Goal: Transaction & Acquisition: Purchase product/service

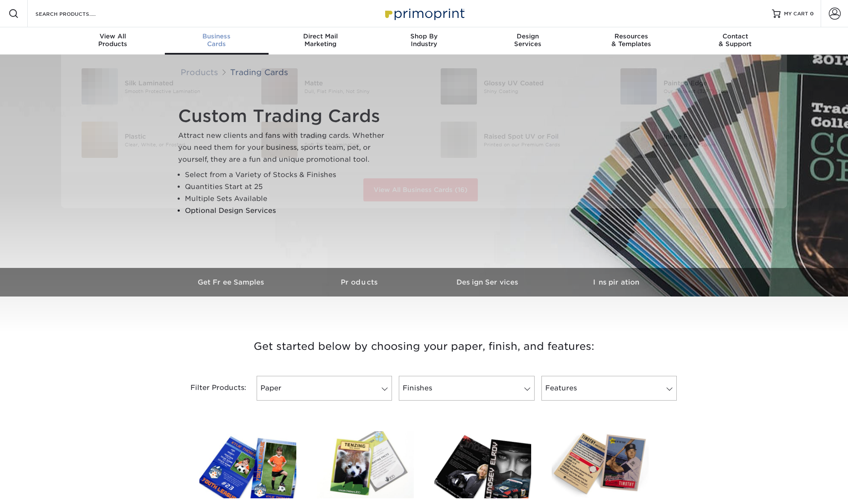
click at [226, 46] on div "Business Cards" at bounding box center [217, 39] width 104 height 15
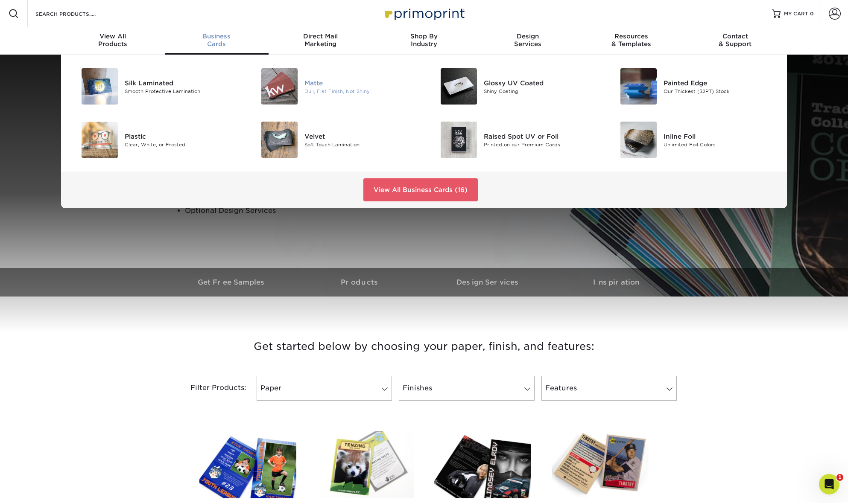
click at [323, 76] on div "Matte Dull, Flat Finish, Not Shiny" at bounding box center [364, 86] width 120 height 36
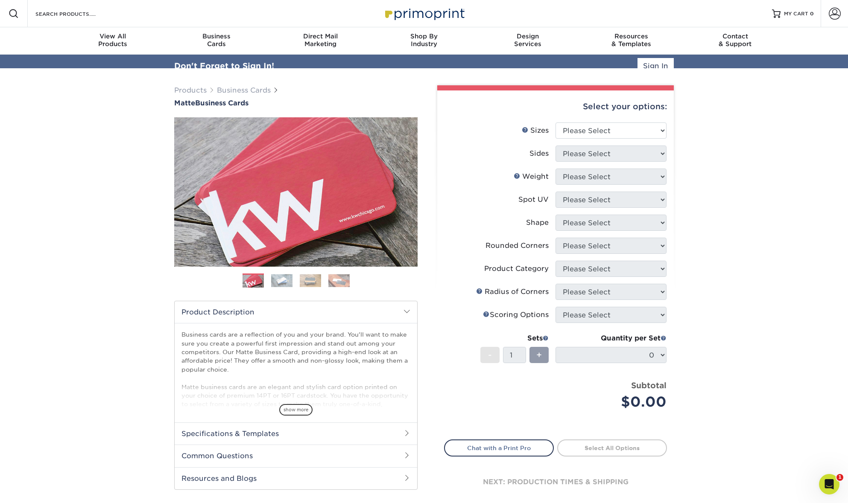
click at [575, 120] on div "Select your options:" at bounding box center [555, 107] width 223 height 32
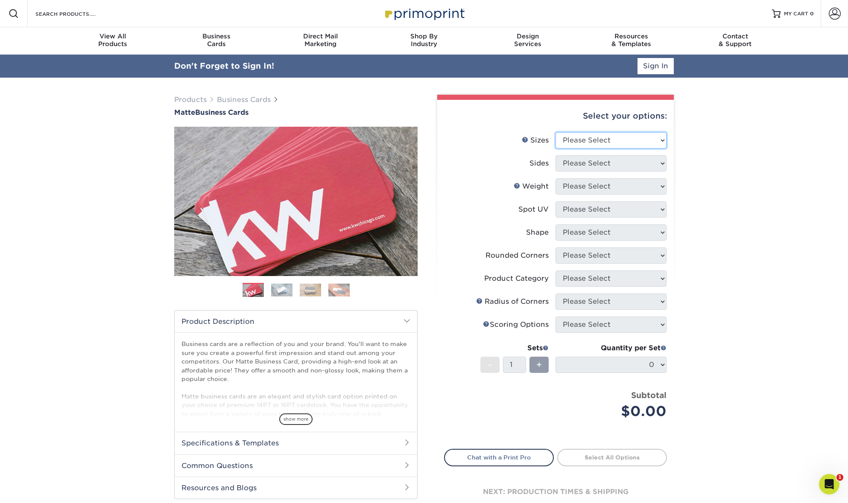
click at [574, 141] on select "Please Select 1.5" x 3.5" - Mini 1.75" x 3.5" - Mini 2" x 2" - Square 2" x 3" -…" at bounding box center [610, 140] width 111 height 16
click at [646, 65] on link "Sign In" at bounding box center [655, 66] width 36 height 16
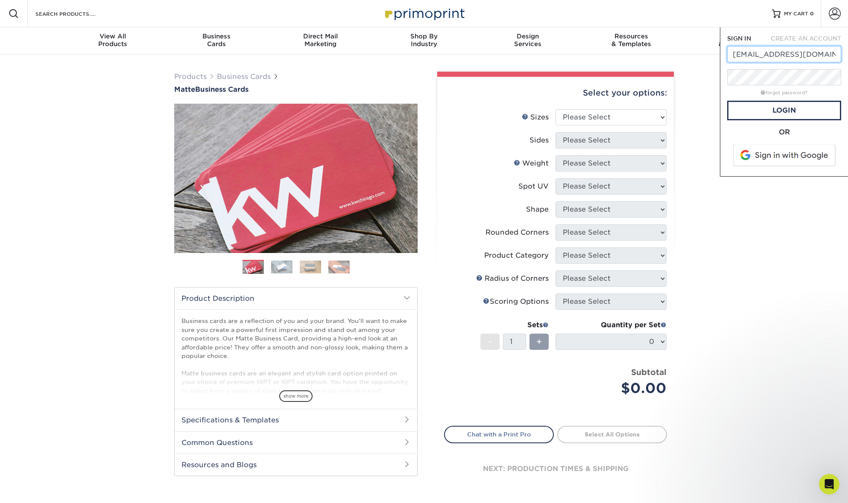
type input "design@cosi.org"
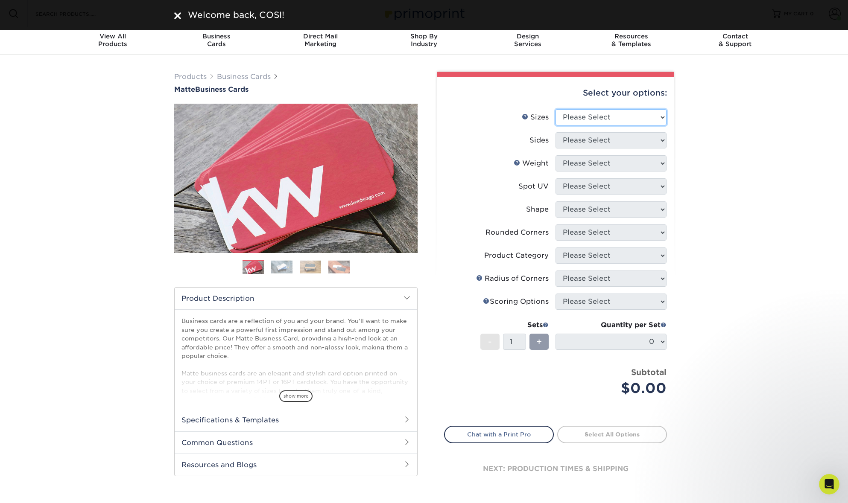
click at [635, 120] on select "Please Select 1.5" x 3.5" - Mini 1.75" x 3.5" - Mini 2" x 2" - Square 2" x 3" -…" at bounding box center [610, 117] width 111 height 16
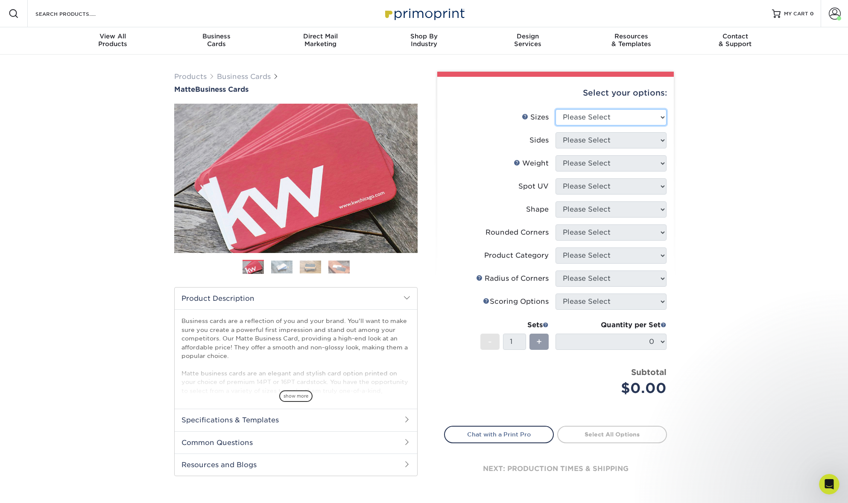
select select "2.00x3.50"
click at [555, 109] on select "Please Select 1.5" x 3.5" - Mini 1.75" x 3.5" - Mini 2" x 2" - Square 2" x 3" -…" at bounding box center [610, 117] width 111 height 16
click at [612, 136] on select "Please Select Print Both Sides Print Front Only" at bounding box center [610, 140] width 111 height 16
select select "13abbda7-1d64-4f25-8bb2-c179b224825d"
click at [555, 132] on select "Please Select Print Both Sides Print Front Only" at bounding box center [610, 140] width 111 height 16
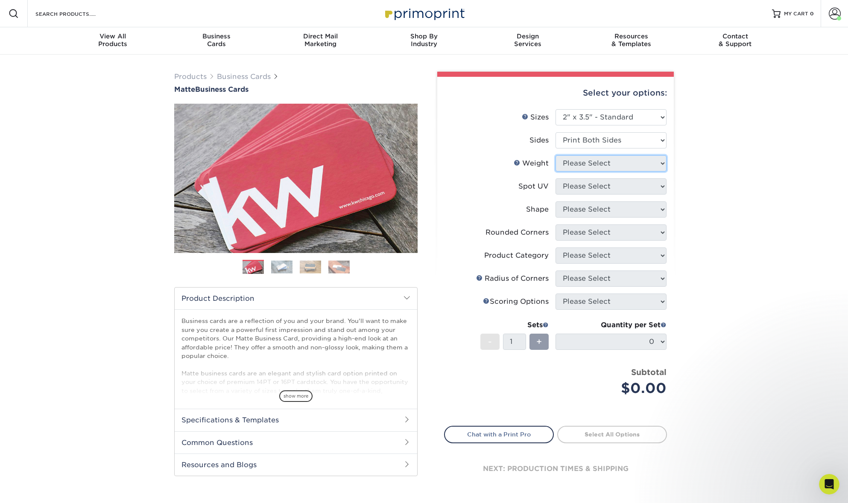
click at [606, 167] on select "Please Select" at bounding box center [610, 163] width 111 height 16
select select "14PT"
click at [555, 155] on select "Please Select 16PT 14PT" at bounding box center [610, 163] width 111 height 16
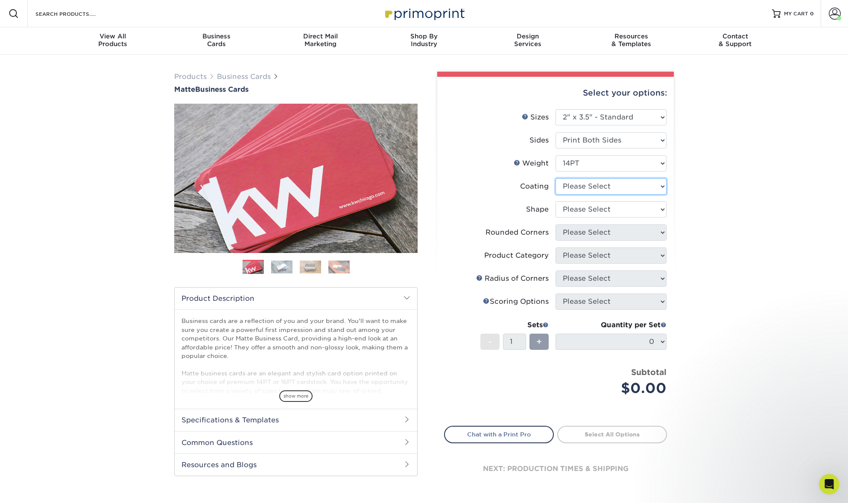
click at [601, 187] on select at bounding box center [610, 186] width 111 height 16
select select "121bb7b5-3b4d-429f-bd8d-bbf80e953313"
click at [555, 178] on select at bounding box center [610, 186] width 111 height 16
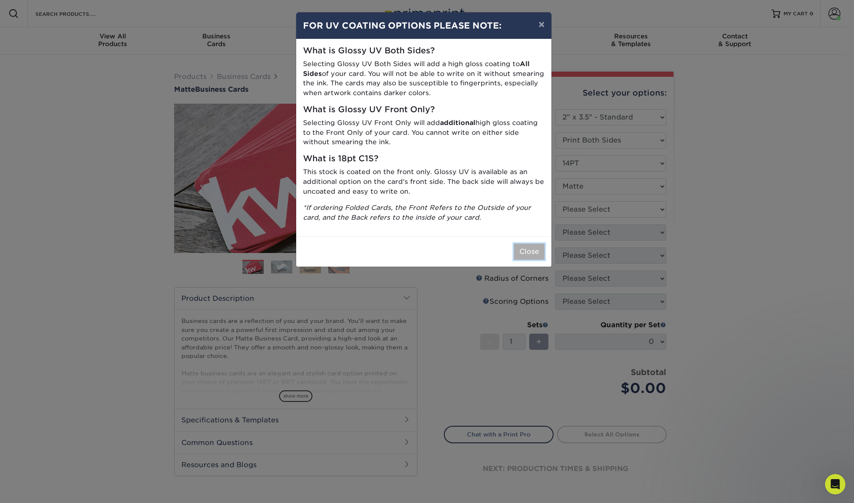
click at [524, 257] on button "Close" at bounding box center [529, 252] width 31 height 16
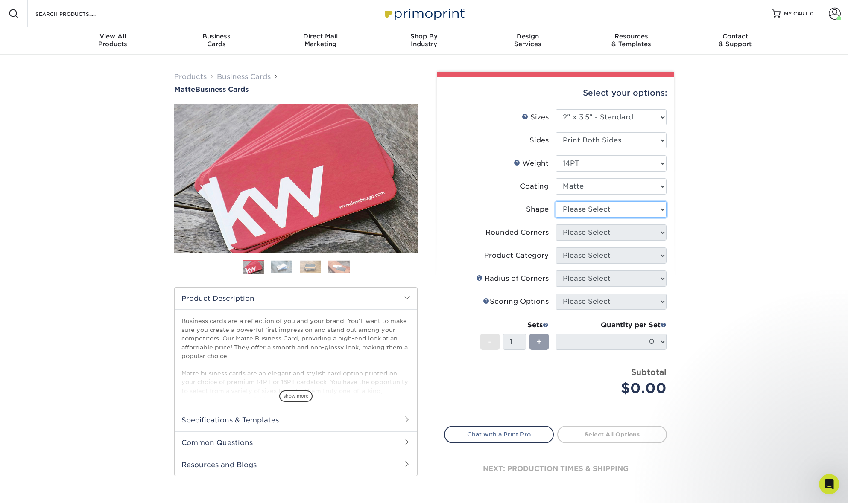
click at [581, 210] on select "Please Select Standard" at bounding box center [610, 210] width 111 height 16
select select "standard"
click at [555, 202] on select "Please Select Standard" at bounding box center [610, 210] width 111 height 16
click at [577, 229] on select "Please Select Yes - Round 2 Corners Yes - Round 4 Corners No" at bounding box center [610, 233] width 111 height 16
select select "0"
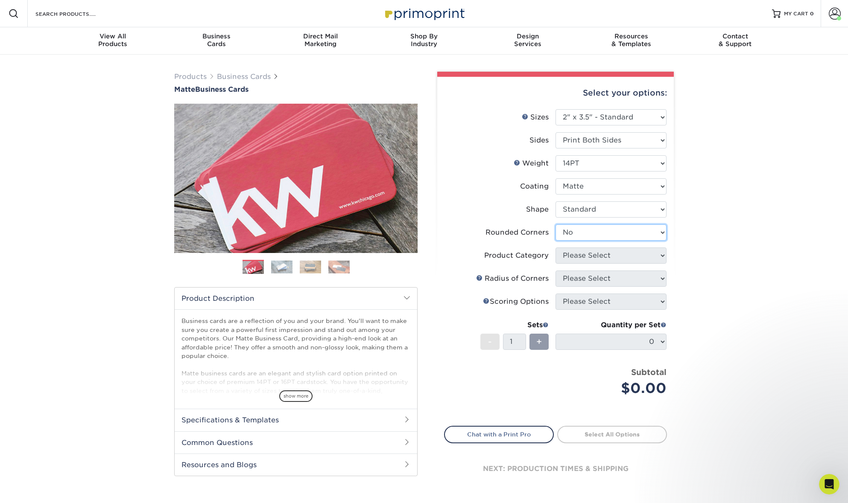
click at [555, 225] on select "Please Select Yes - Round 2 Corners Yes - Round 4 Corners No" at bounding box center [610, 233] width 111 height 16
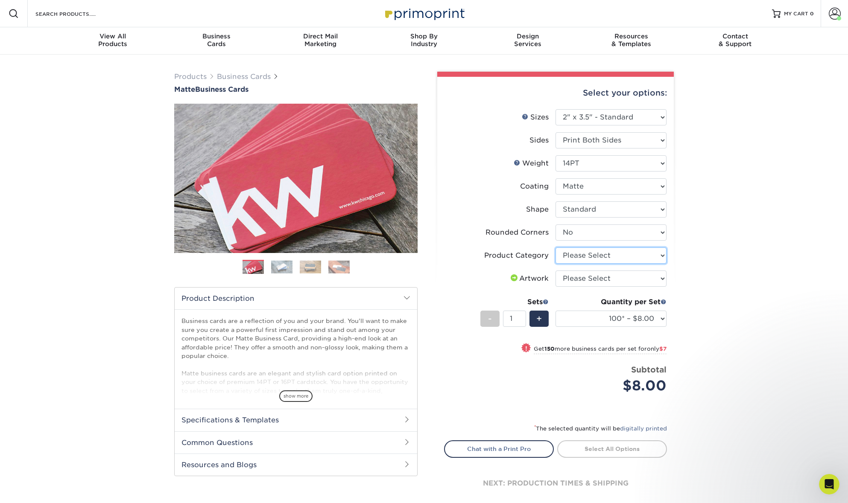
click at [584, 257] on select "Please Select Business Cards" at bounding box center [610, 256] width 111 height 16
select select "3b5148f1-0588-4f88-a218-97bcfdce65c1"
click at [555, 248] on select "Please Select Business Cards" at bounding box center [610, 256] width 111 height 16
click at [584, 276] on select "Please Select I will upload files I need a design - $100" at bounding box center [610, 279] width 111 height 16
select select "upload"
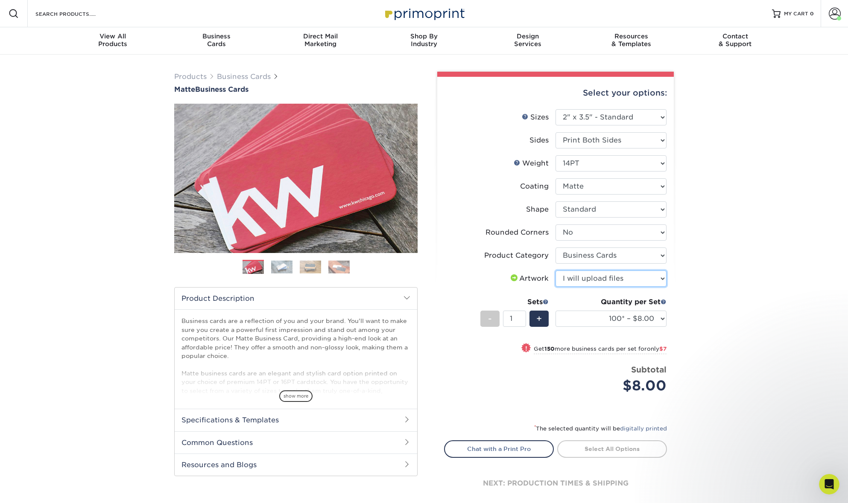
click at [555, 271] on select "Please Select I will upload files I need a design - $100" at bounding box center [610, 279] width 111 height 16
click at [653, 318] on select "100* – $8.00 250* – $15.00 500 – $30.00 1000 – $37.00 2500 – $66.00 5000 – $127…" at bounding box center [610, 319] width 111 height 16
select select "1000 – $37.00"
click at [555, 311] on select "100* – $8.00 250* – $15.00 500 – $30.00 1000 – $37.00 2500 – $66.00 5000 – $127…" at bounding box center [610, 319] width 111 height 16
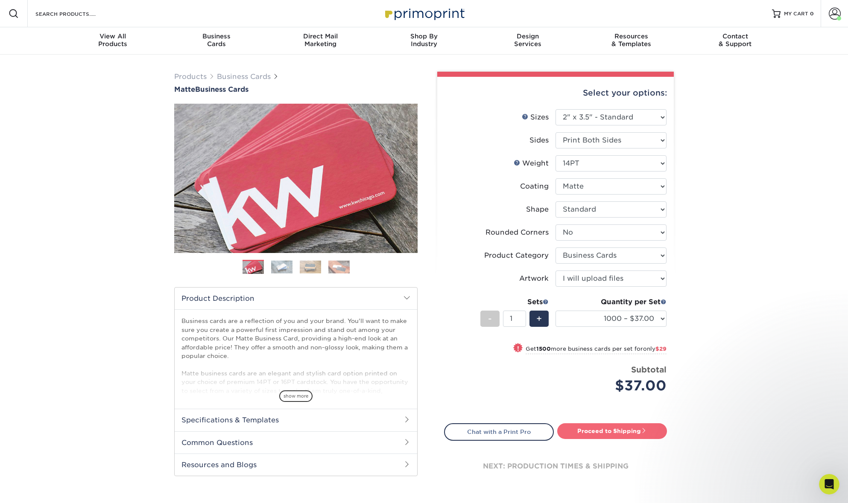
click at [609, 434] on link "Proceed to Shipping" at bounding box center [612, 431] width 110 height 15
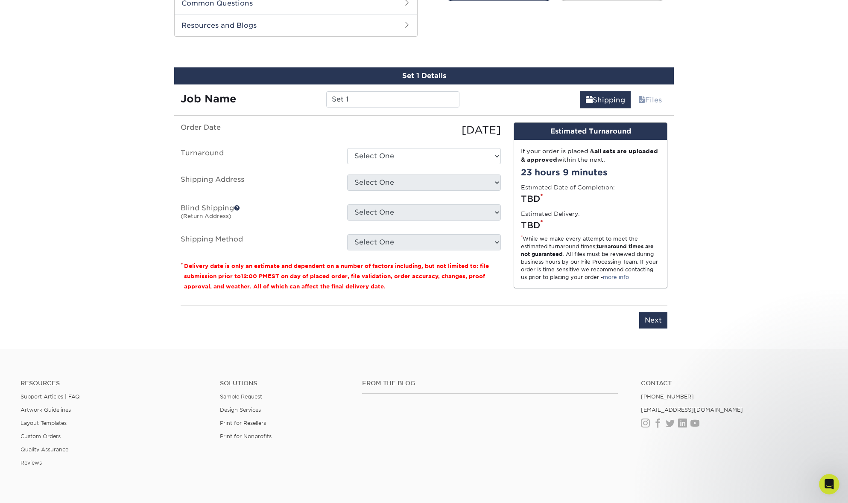
scroll to position [447, 0]
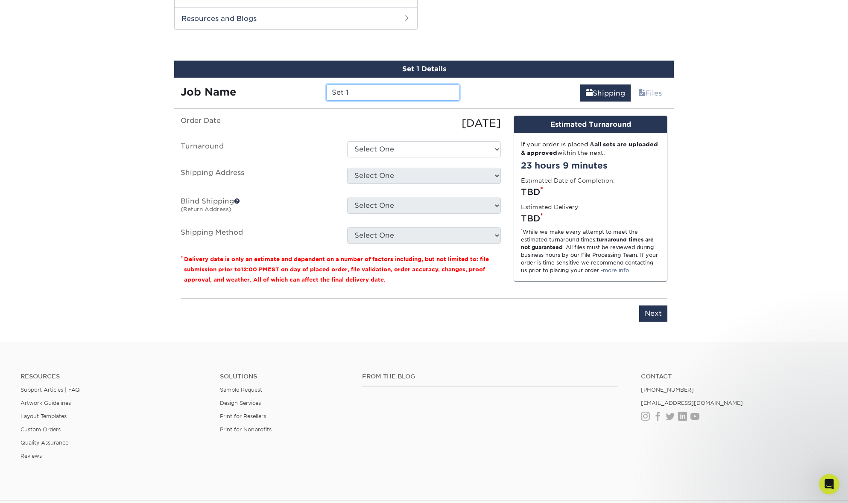
click at [403, 89] on input "Set 1" at bounding box center [392, 93] width 133 height 16
type input "Business Cards — Volunteer Dept"
click at [434, 140] on ul "Order Date 09/29/2025 Turnaround Select One 2-4 Business Days 2 Day Next Busine…" at bounding box center [341, 180] width 320 height 128
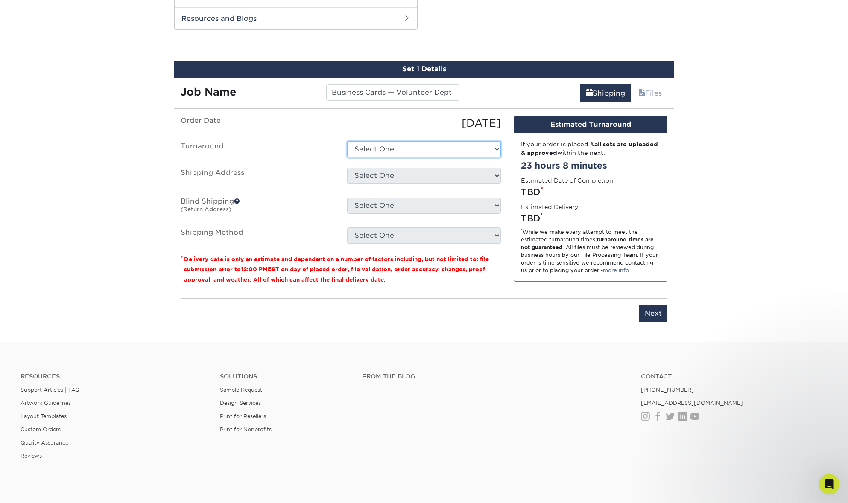
click at [435, 145] on select "Select One 2-4 Business Days 2 Day Next Business Day" at bounding box center [424, 149] width 154 height 16
select select "bbae0db4-e4ea-4d4a-8a0b-eb00eeb16e68"
click at [347, 141] on select "Select One 2-4 Business Days 2 Day Next Business Day" at bounding box center [424, 149] width 154 height 16
click at [428, 169] on select "Select One 333 W BROAD ST, COLUMBUS, OH 333 W BROAD ST, COLUMBUS, OH 2246 CITYG…" at bounding box center [424, 176] width 154 height 16
select select "138925"
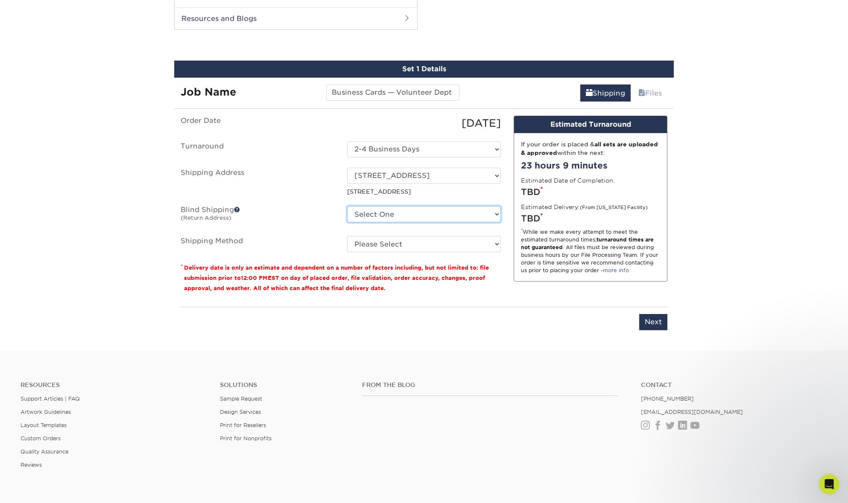
click at [499, 214] on select "Select One 333 W BROAD ST, COLUMBUS, OH 333 W BROAD ST, COLUMBUS, OH 2246 CITYG…" at bounding box center [424, 214] width 154 height 16
click at [441, 245] on select "Please Select Ground Shipping (+$8.96) 3 Day Shipping Service (+$15.34) 2 Day A…" at bounding box center [424, 244] width 154 height 16
select select "03"
click at [347, 236] on select "Please Select Ground Shipping (+$8.96) 3 Day Shipping Service (+$15.34) 2 Day A…" at bounding box center [424, 244] width 154 height 16
click at [653, 330] on div "You've choosen mailing services! If you have a csv address list please upload i…" at bounding box center [424, 228] width 487 height 225
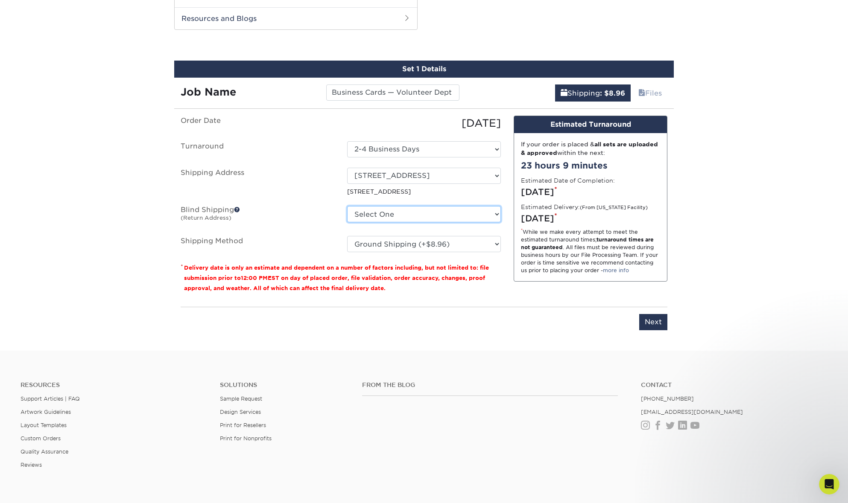
click at [419, 212] on select "Select One 333 W BROAD ST, COLUMBUS, OH 333 W BROAD ST, COLUMBUS, OH 2246 CITYG…" at bounding box center [424, 214] width 154 height 16
click at [347, 206] on select "Select One 333 W BROAD ST, COLUMBUS, OH 333 W BROAD ST, COLUMBUS, OH 2246 CITYG…" at bounding box center [424, 214] width 154 height 16
click at [662, 322] on input "Next" at bounding box center [653, 322] width 28 height 16
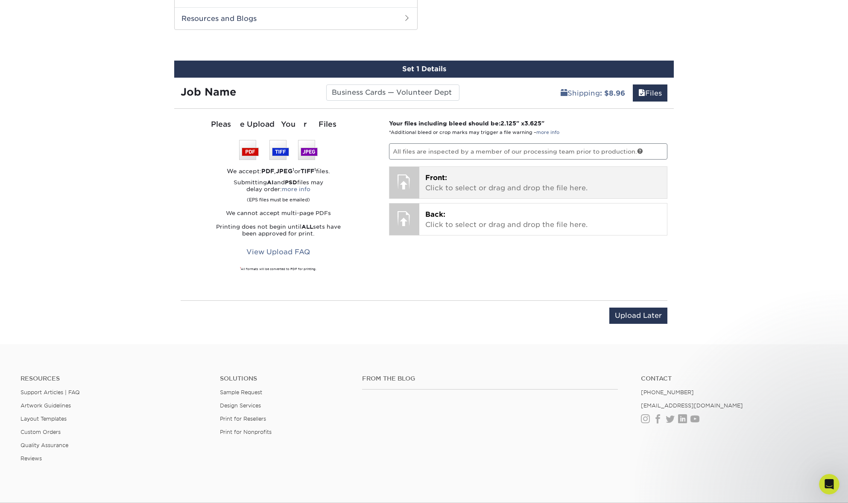
click at [426, 169] on div "Front: Click to select or drag and drop the file here. Choose file" at bounding box center [543, 183] width 248 height 32
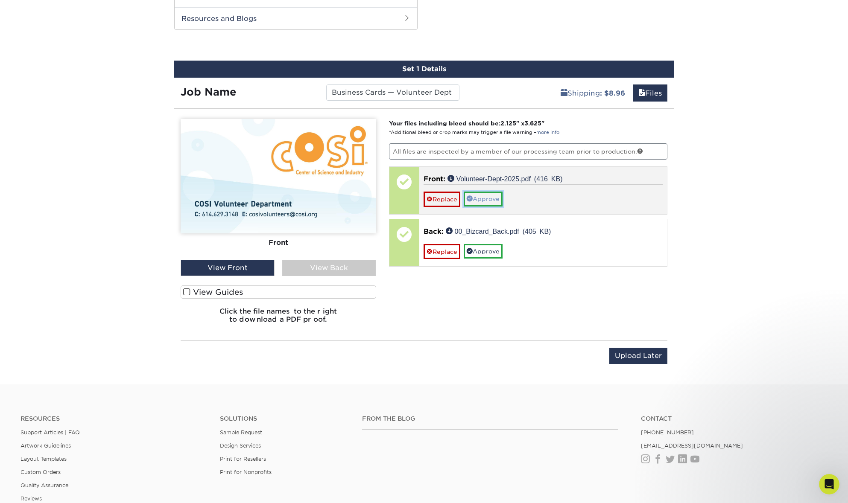
click at [495, 200] on link "Approve" at bounding box center [483, 199] width 39 height 15
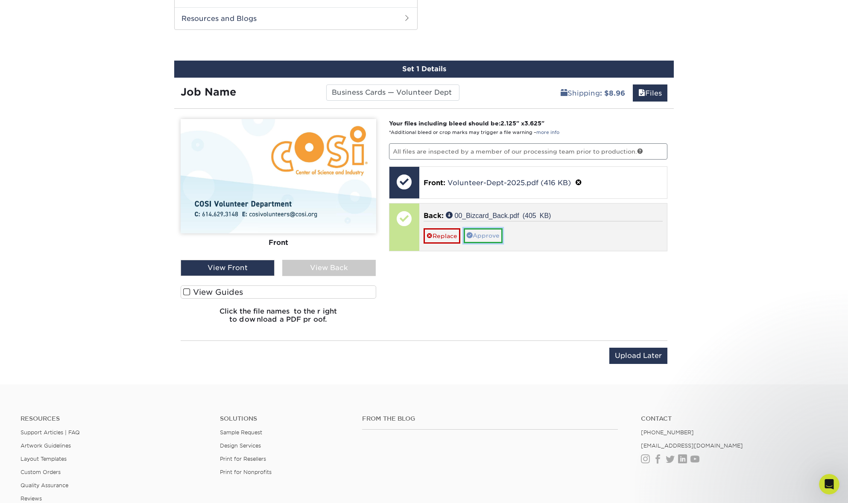
click at [490, 233] on link "Approve" at bounding box center [483, 235] width 39 height 15
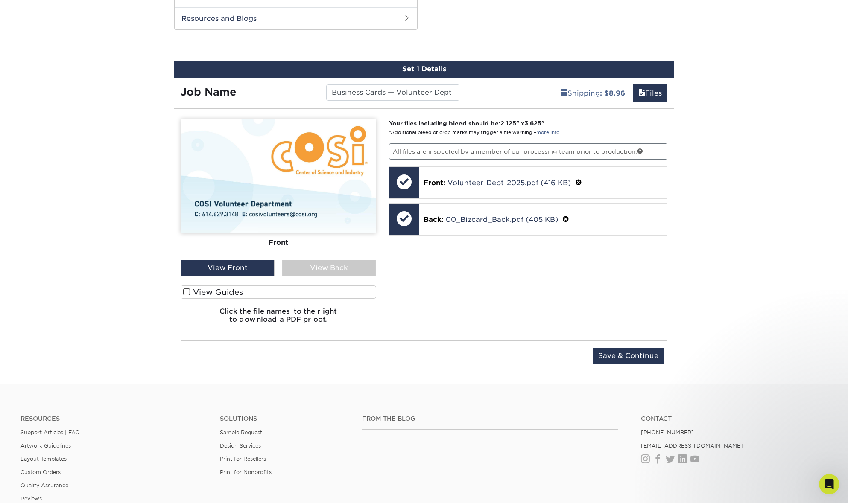
click at [340, 261] on div "View Back" at bounding box center [329, 268] width 94 height 16
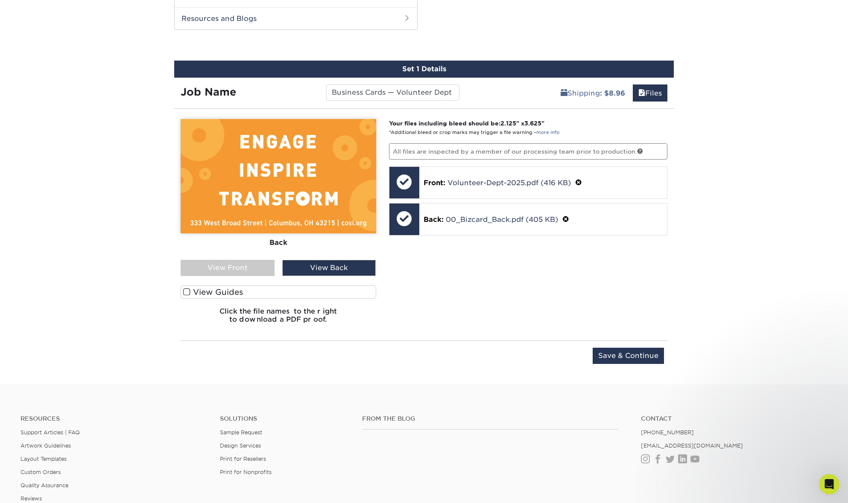
click at [256, 265] on div "View Front" at bounding box center [228, 268] width 94 height 16
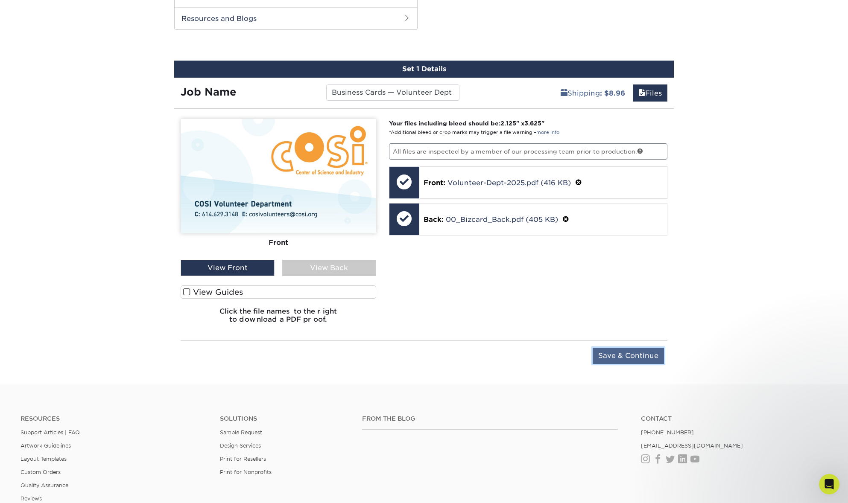
click at [622, 359] on input "Save & Continue" at bounding box center [628, 356] width 71 height 16
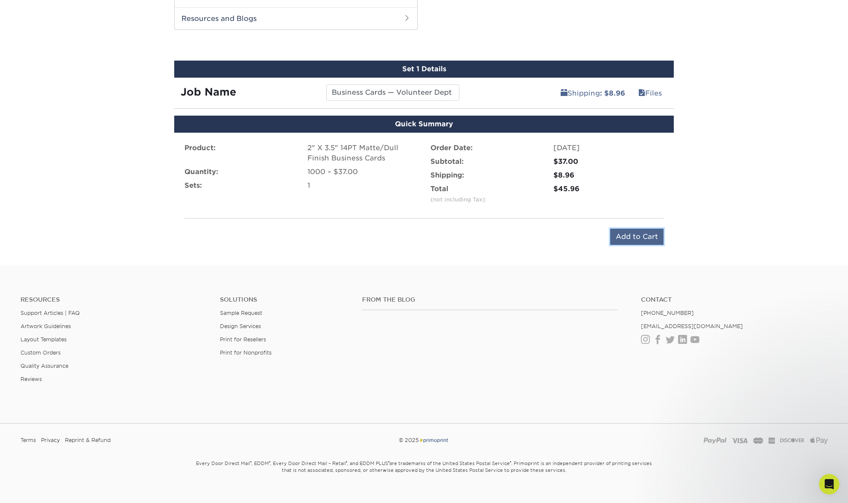
click at [624, 235] on input "Add to Cart" at bounding box center [636, 237] width 53 height 16
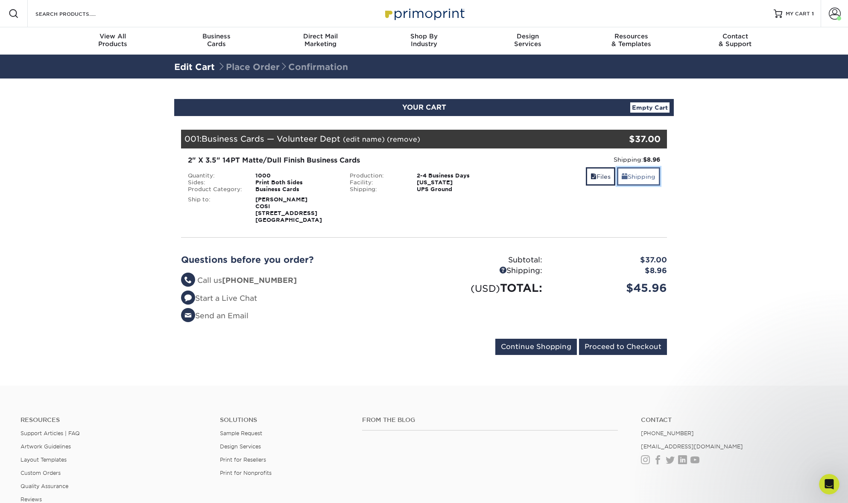
click at [645, 174] on link "Shipping" at bounding box center [638, 176] width 43 height 18
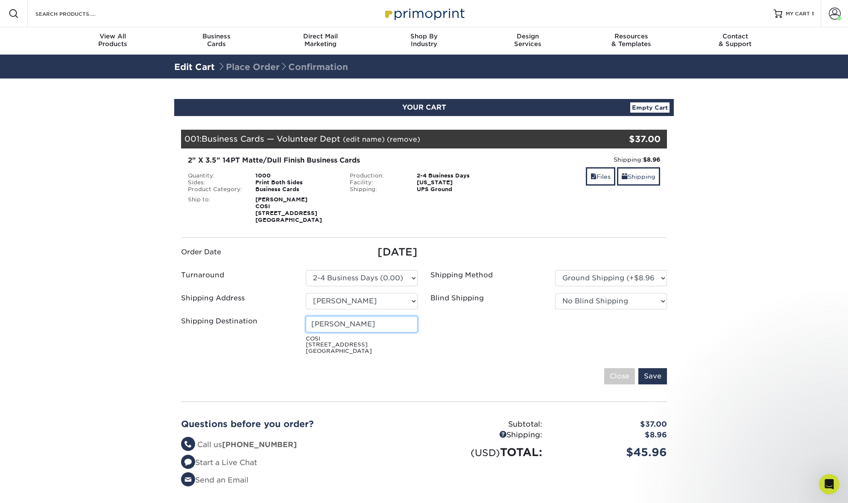
click at [357, 325] on input "Katie Feltz" at bounding box center [362, 324] width 112 height 16
click at [406, 306] on select "Select One Alyssa Daugherty Anna Trankina Hopkins Printing Isabelle Kroeker Kat…" at bounding box center [362, 301] width 112 height 16
select select "257159"
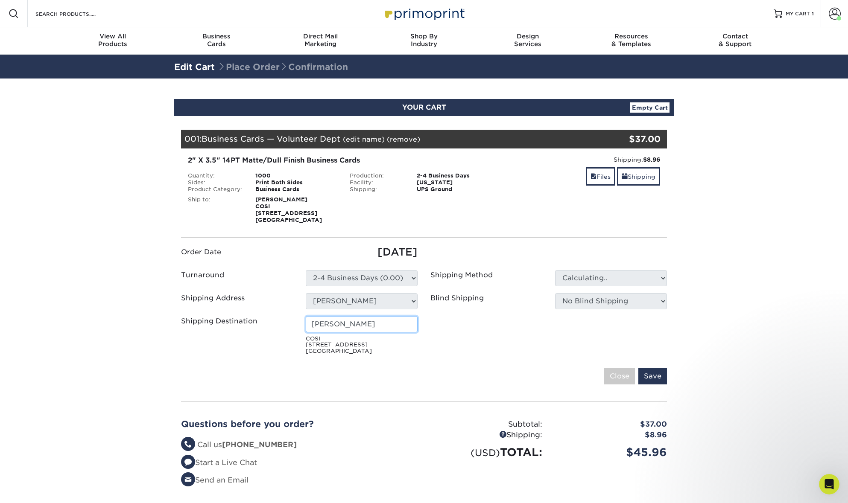
drag, startPoint x: 333, startPoint y: 326, endPoint x: 374, endPoint y: 327, distance: 41.4
click at [374, 327] on input "Katie Feltz" at bounding box center [362, 324] width 112 height 16
type input "Katie Herring"
click at [658, 381] on input "Save" at bounding box center [652, 376] width 29 height 16
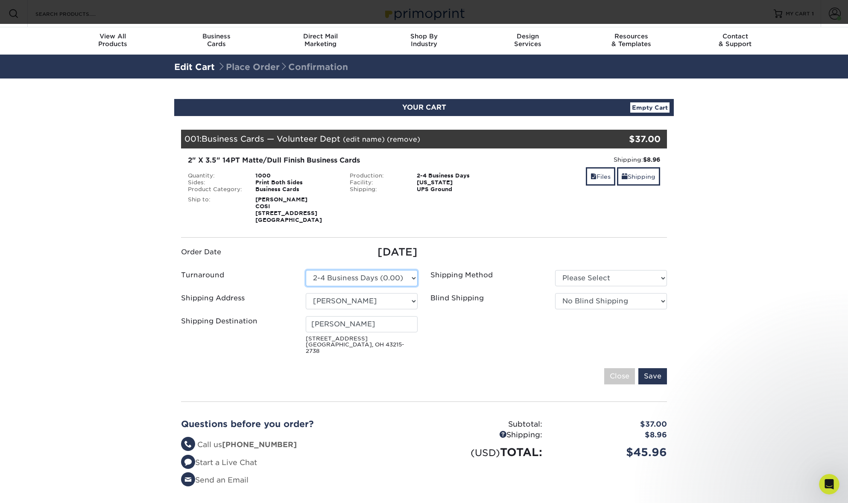
click at [398, 277] on select "Please Select 2 Business Days (0.00) 2-4 Business Days (0.00) Next Business Day…" at bounding box center [362, 278] width 112 height 16
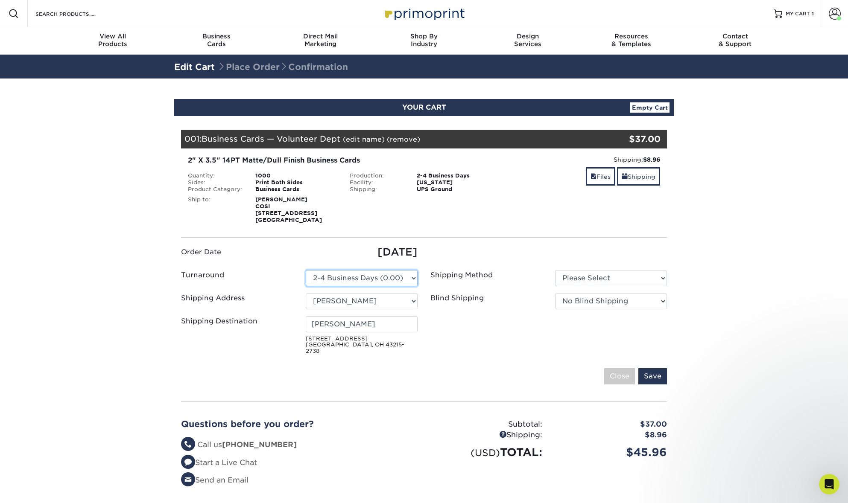
click at [306, 270] on select "Please Select 2 Business Days (0.00) 2-4 Business Days (0.00) Next Business Day…" at bounding box center [362, 278] width 112 height 16
click at [571, 277] on select "Please Select Ground Shipping (+$8.96) 3 Day Shipping Service (+$15.34)" at bounding box center [611, 278] width 112 height 16
select select "03"
click at [555, 270] on select "Please Select Ground Shipping (+$8.96) 3 Day Shipping Service (+$15.34)" at bounding box center [611, 278] width 112 height 16
click at [655, 370] on input "Save" at bounding box center [652, 376] width 29 height 16
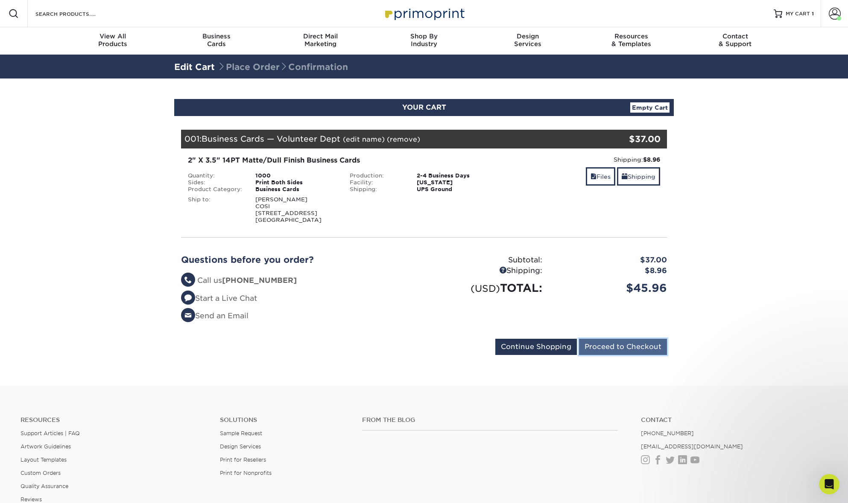
click at [648, 342] on input "Proceed to Checkout" at bounding box center [623, 347] width 88 height 16
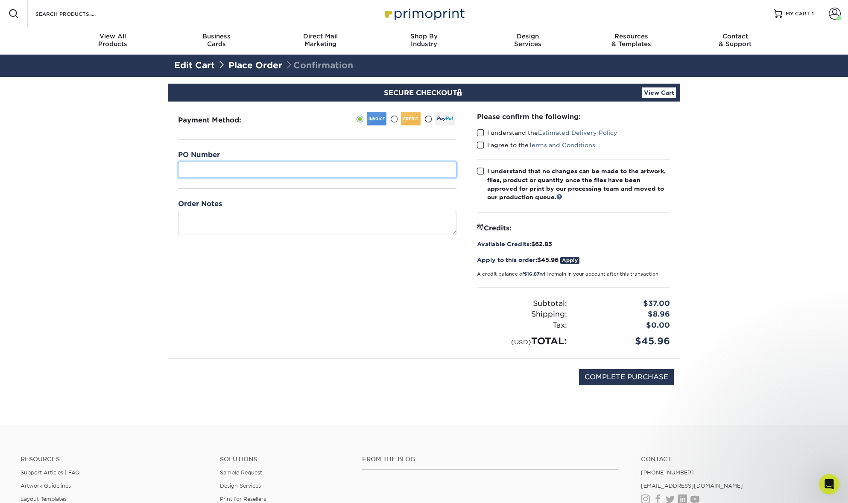
click at [293, 174] on input "text" at bounding box center [317, 170] width 278 height 16
paste input "60721-10250-000"
type input "60721-10250-000"
click at [521, 129] on label "I understand the Estimated Delivery Policy" at bounding box center [547, 133] width 140 height 9
click at [0, 0] on input "I understand the Estimated Delivery Policy" at bounding box center [0, 0] width 0 height 0
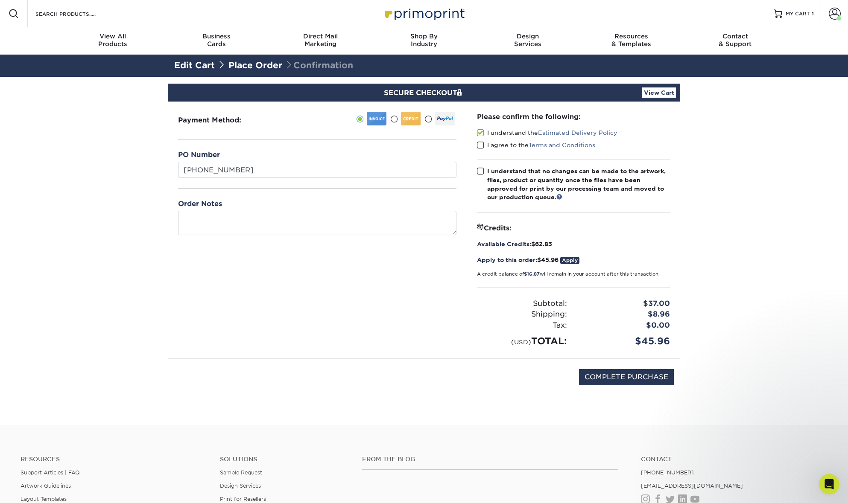
click at [520, 131] on label "I understand the Estimated Delivery Policy" at bounding box center [547, 133] width 140 height 9
click at [0, 0] on input "I understand the Estimated Delivery Policy" at bounding box center [0, 0] width 0 height 0
click at [516, 133] on label "I understand the Estimated Delivery Policy" at bounding box center [547, 133] width 140 height 9
click at [0, 0] on input "I understand the Estimated Delivery Policy" at bounding box center [0, 0] width 0 height 0
click at [514, 142] on label "I agree to the Terms and Conditions" at bounding box center [536, 145] width 118 height 9
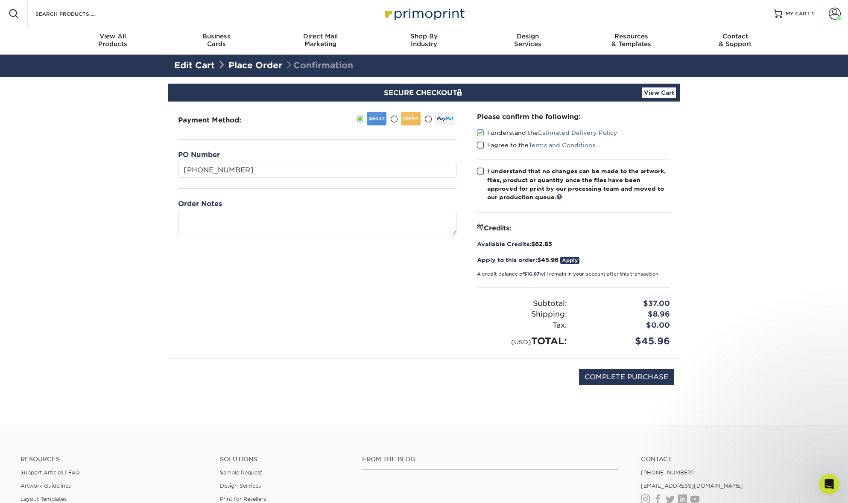
click at [0, 0] on input "I agree to the Terms and Conditions" at bounding box center [0, 0] width 0 height 0
click at [513, 171] on div "I understand that no changes can be made to the artwork, files, product or quan…" at bounding box center [578, 184] width 183 height 35
click at [0, 0] on input "I understand that no changes can be made to the artwork, files, product or quan…" at bounding box center [0, 0] width 0 height 0
click at [598, 376] on input "COMPLETE PURCHASE" at bounding box center [626, 377] width 95 height 16
type input "PROCESSING, PLEASE WAIT..."
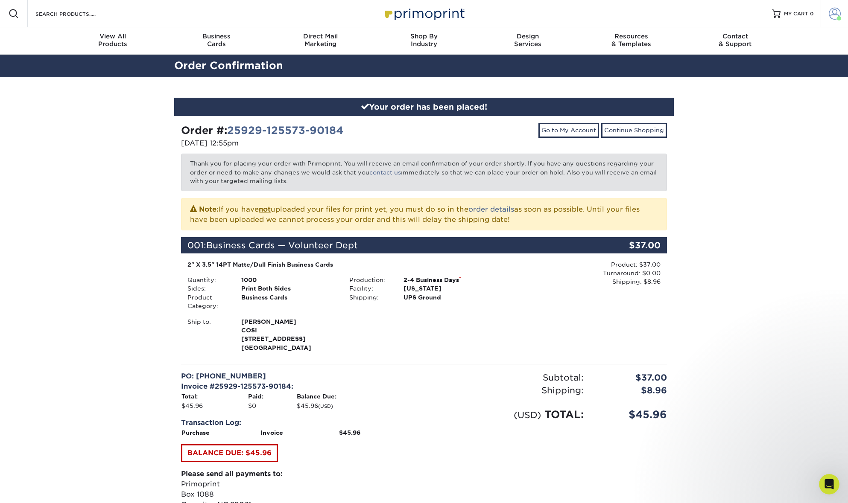
click at [829, 14] on span at bounding box center [835, 14] width 12 height 12
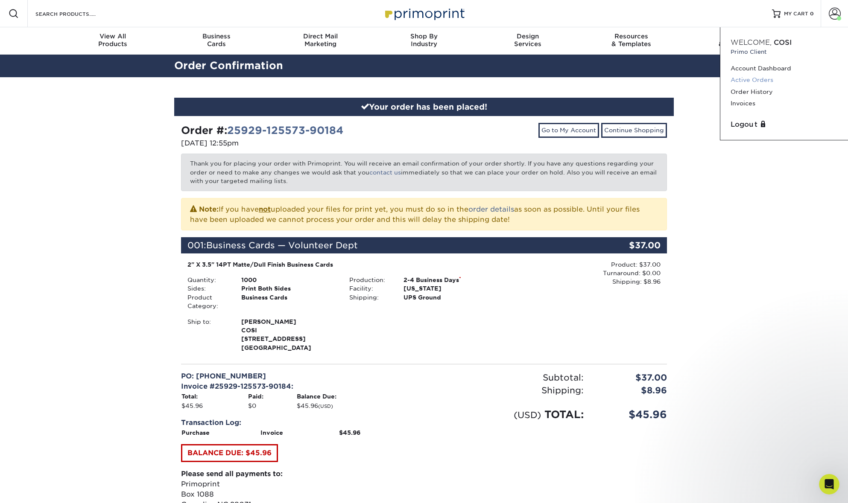
click at [767, 83] on link "Active Orders" at bounding box center [783, 80] width 107 height 12
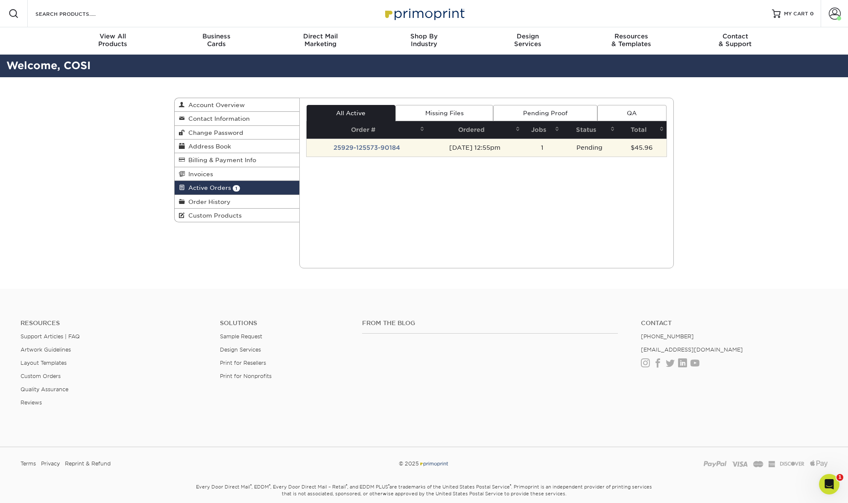
click at [375, 146] on td "25929-125573-90184" at bounding box center [367, 148] width 120 height 18
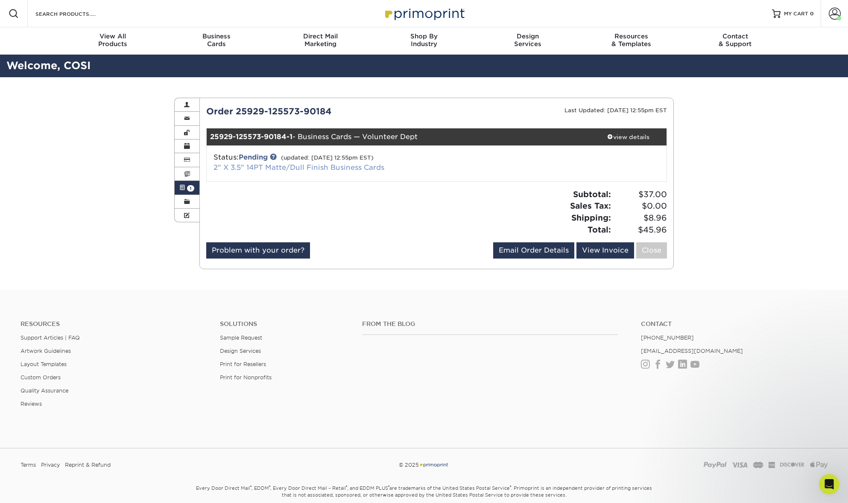
click at [308, 167] on link "2" X 3.5" 14PT Matte/Dull Finish Business Cards" at bounding box center [298, 168] width 171 height 8
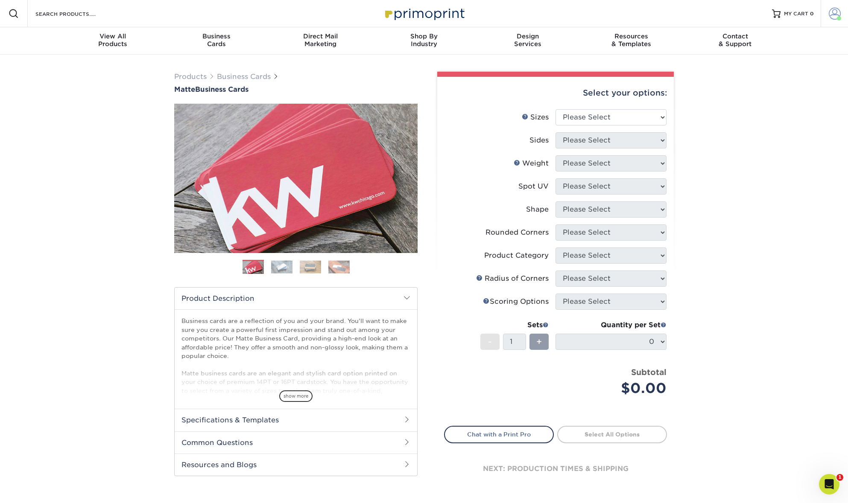
click at [837, 14] on span at bounding box center [835, 14] width 12 height 12
click at [778, 78] on link "Active Orders" at bounding box center [783, 80] width 107 height 12
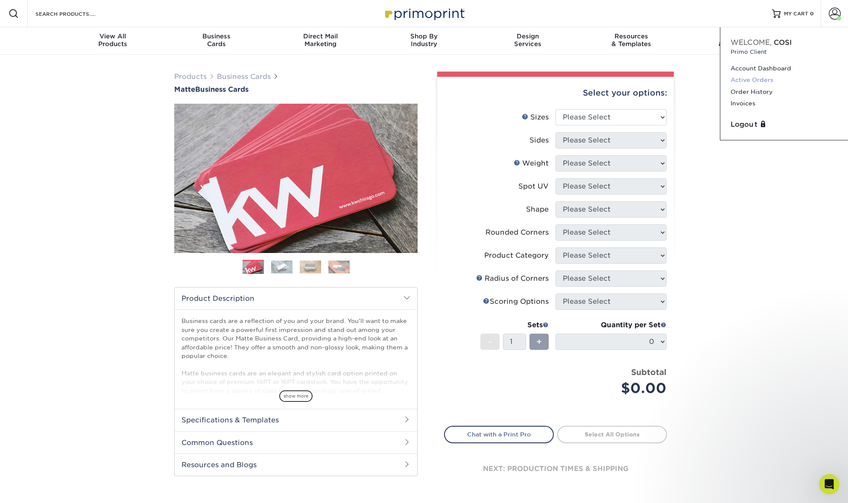
click at [750, 81] on link "Active Orders" at bounding box center [783, 80] width 107 height 12
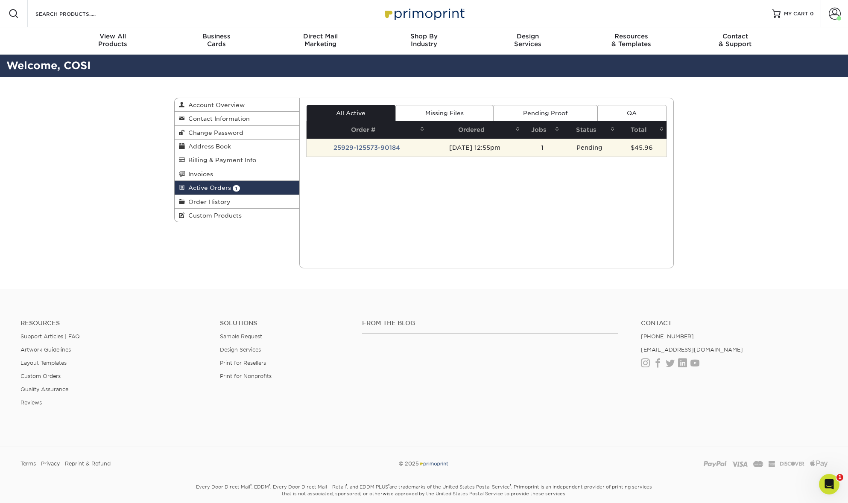
click at [390, 146] on td "25929-125573-90184" at bounding box center [367, 148] width 120 height 18
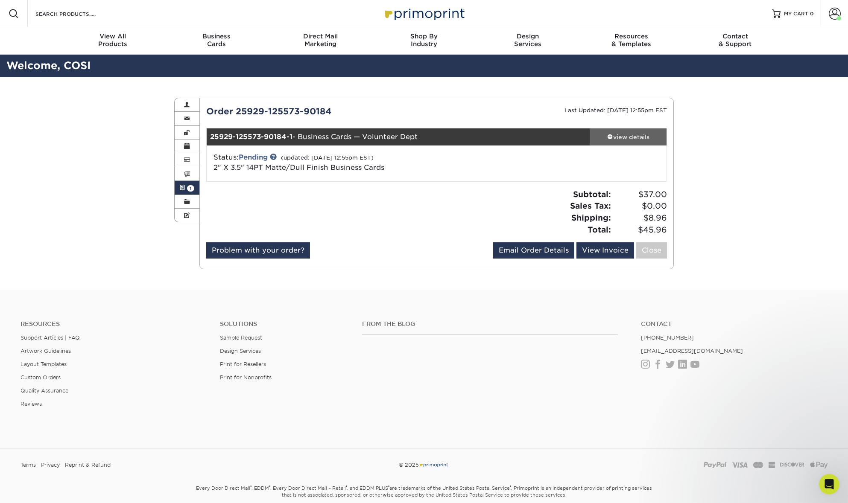
click at [634, 137] on div "view details" at bounding box center [628, 137] width 77 height 9
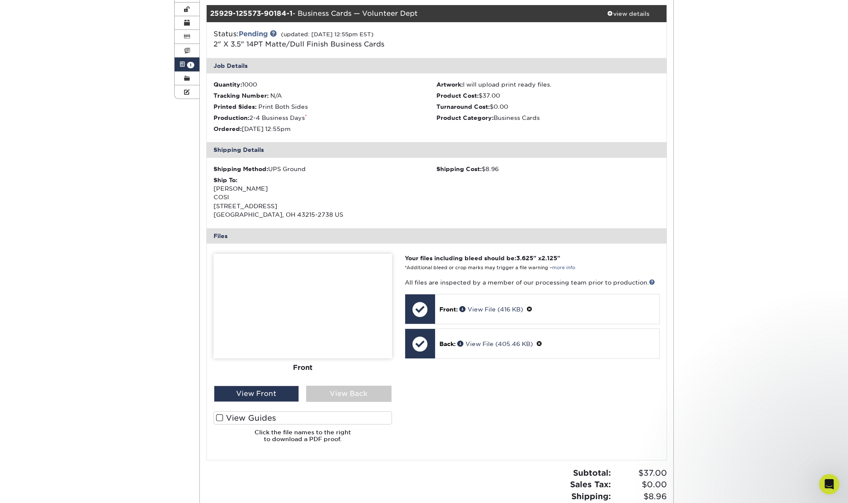
scroll to position [147, 0]
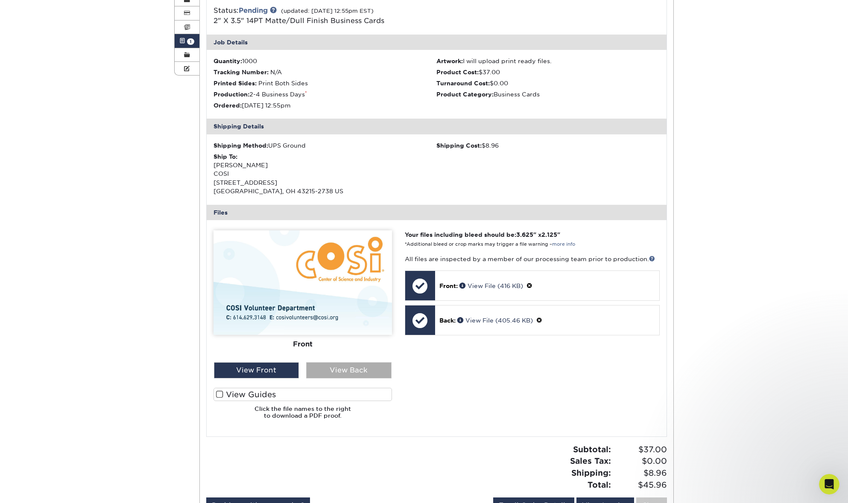
click at [336, 371] on div "View Back" at bounding box center [348, 370] width 85 height 16
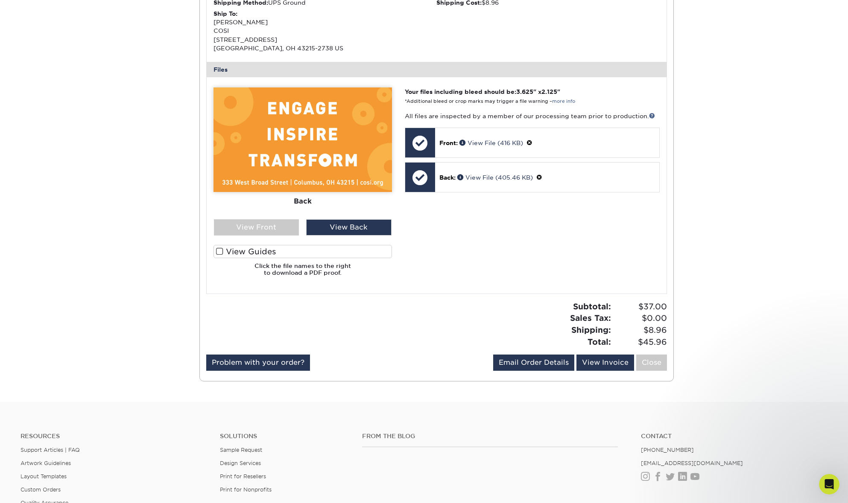
scroll to position [377, 0]
